Goal: Transaction & Acquisition: Download file/media

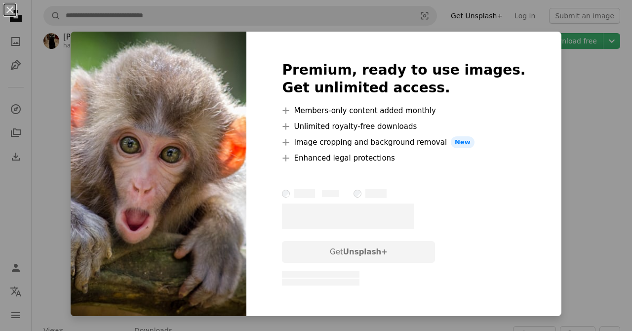
scroll to position [40, 0]
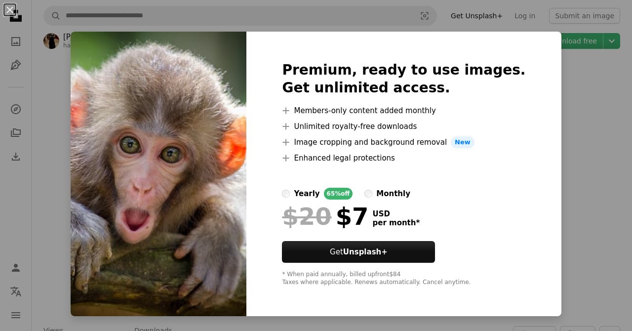
click at [245, 227] on img at bounding box center [159, 174] width 176 height 285
click at [246, 153] on img at bounding box center [159, 174] width 176 height 285
click at [246, 169] on img at bounding box center [159, 174] width 176 height 285
click at [599, 160] on div "An X shape Premium, ready to use images. Get unlimited access. A plus sign Memb…" at bounding box center [316, 165] width 632 height 331
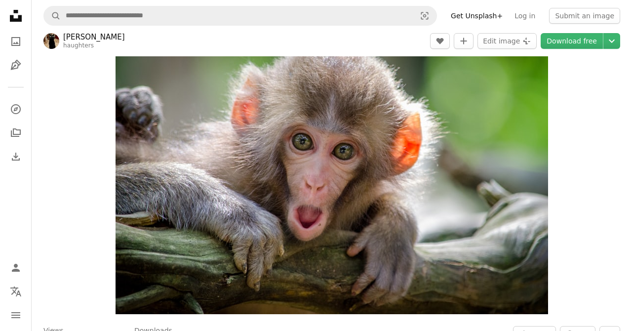
click at [596, 151] on div "Zoom in" at bounding box center [332, 171] width 601 height 296
click at [583, 45] on link "Download free" at bounding box center [572, 41] width 62 height 16
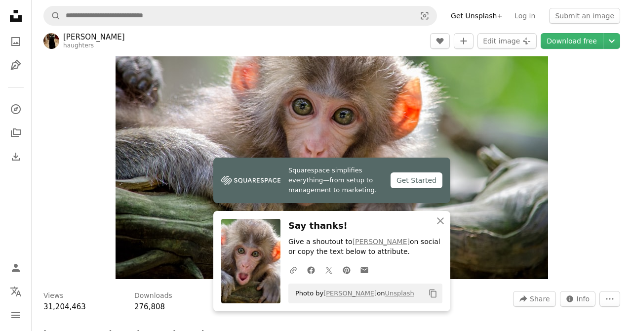
scroll to position [80, 0]
